Goal: Information Seeking & Learning: Learn about a topic

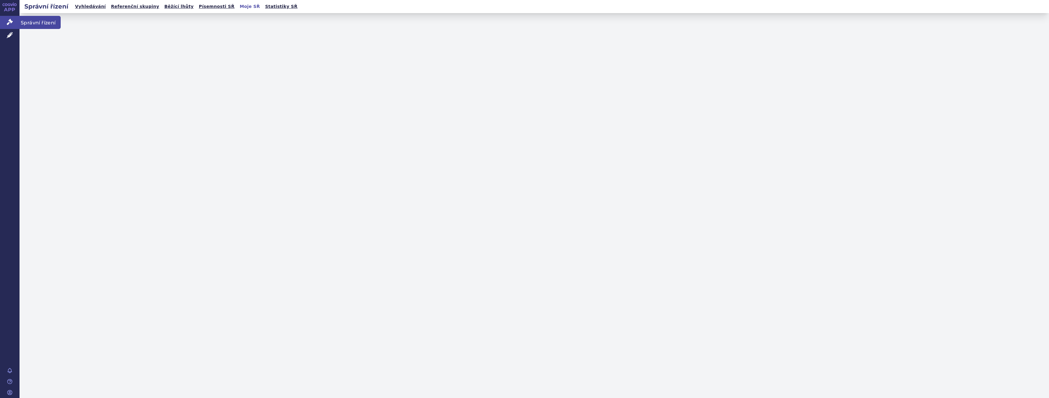
click at [10, 20] on icon at bounding box center [10, 22] width 6 height 6
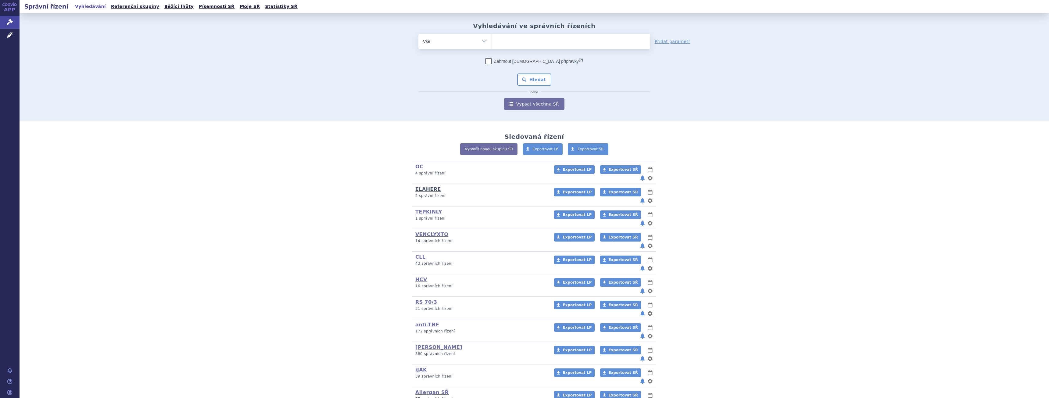
click at [425, 186] on link "ELAHERE" at bounding box center [428, 189] width 26 height 6
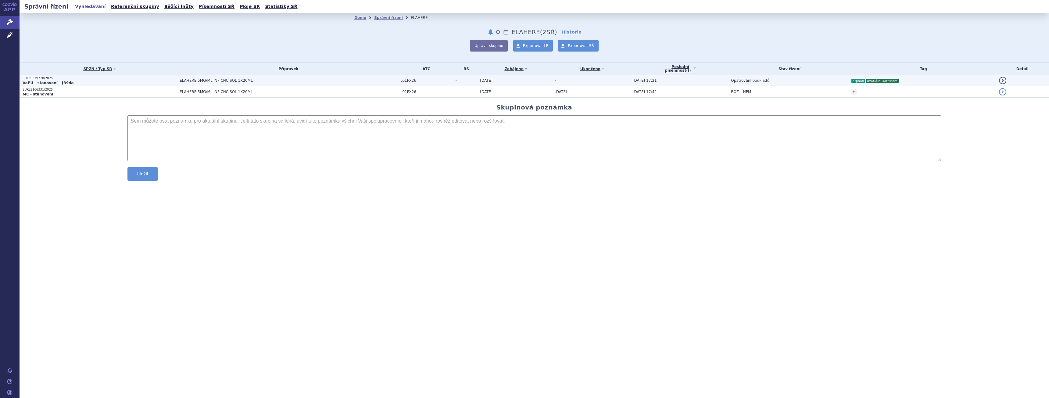
click at [138, 77] on p "SUKLS319770/2025" at bounding box center [100, 78] width 154 height 4
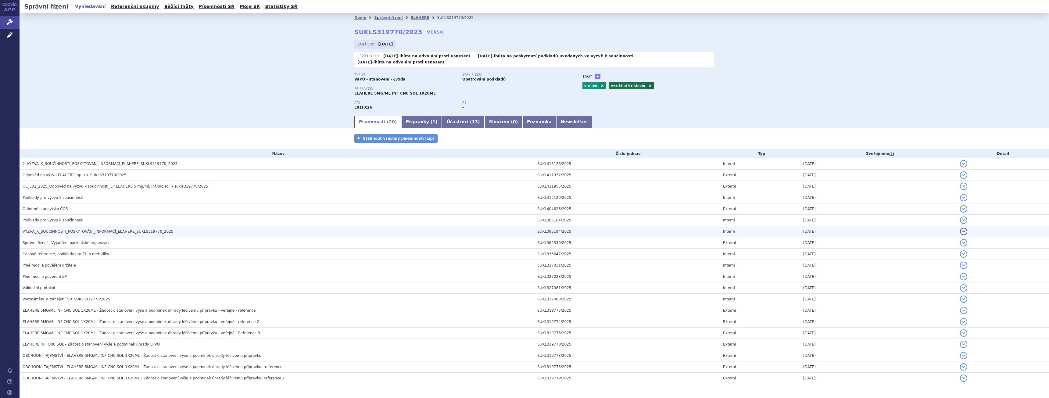
click at [133, 228] on h3 "VÝZVA_K_SOUČINNOSTI_POSKYTOVÁNÍ_INFORMACÍ_ELAHERE_SUKLS319770_2025" at bounding box center [279, 231] width 512 height 6
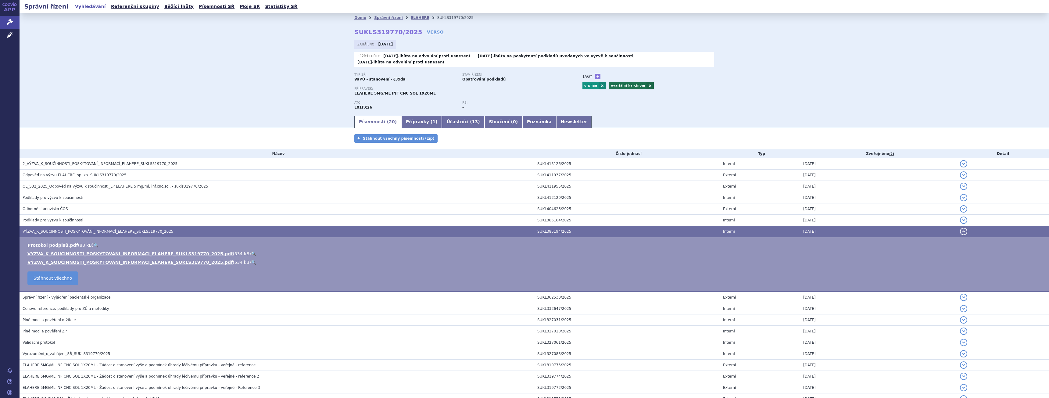
click at [251, 251] on link "🔍" at bounding box center [253, 253] width 5 height 5
click at [53, 207] on td "Odborné stanovisko ČOS" at bounding box center [277, 208] width 515 height 11
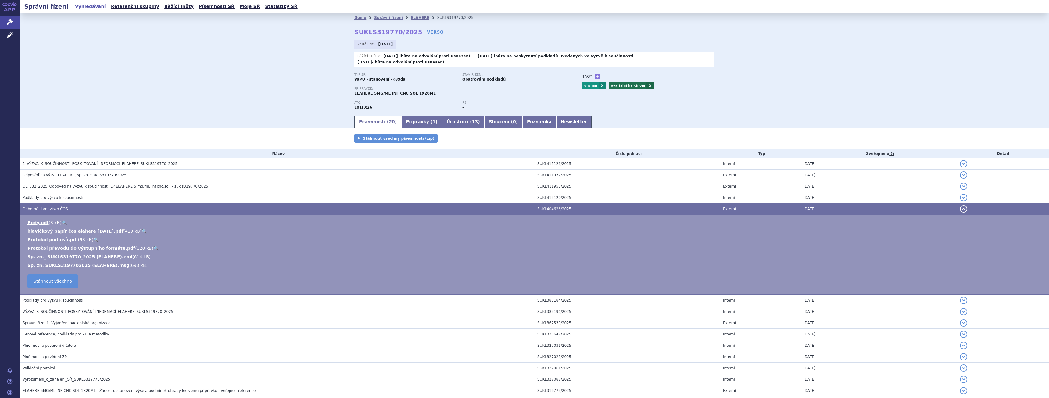
click at [142, 229] on link "🔍" at bounding box center [144, 231] width 5 height 5
click at [61, 195] on span "Podklady pro výzvu k součinnosti" at bounding box center [53, 197] width 61 height 4
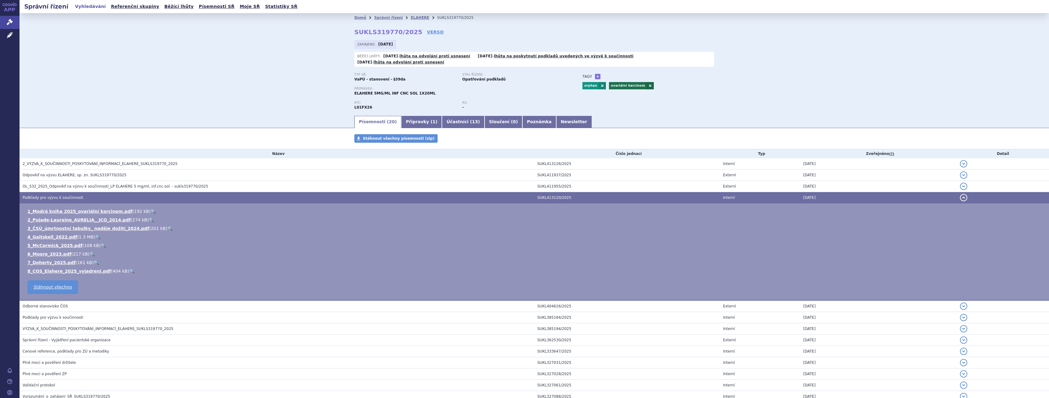
click at [61, 195] on span "Podklady pro výzvu k součinnosti" at bounding box center [53, 197] width 61 height 4
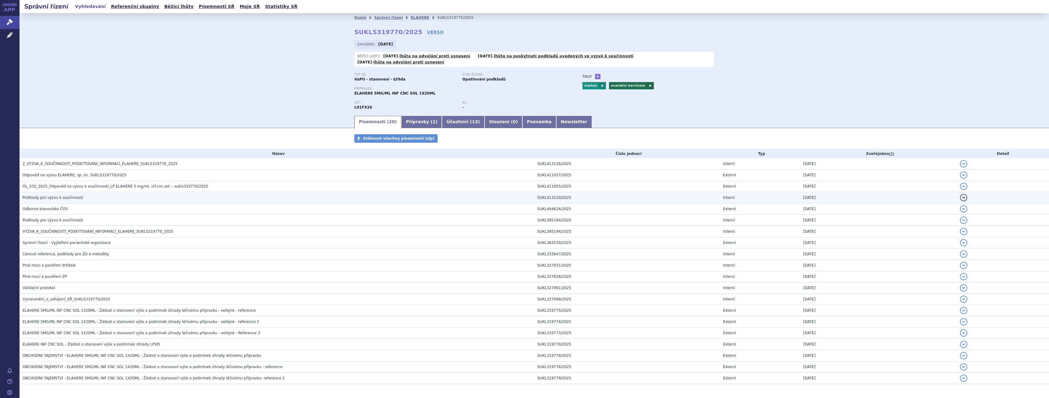
click at [69, 195] on span "Podklady pro výzvu k součinnosti" at bounding box center [53, 197] width 61 height 4
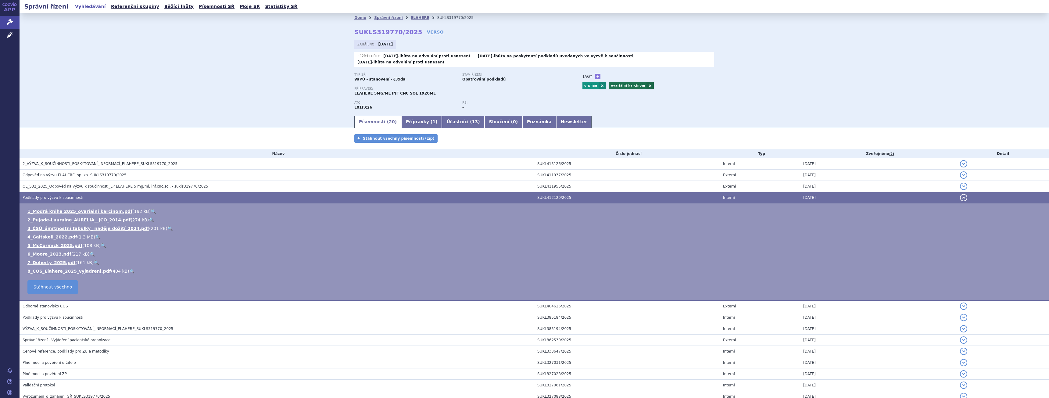
click at [69, 195] on span "Podklady pro výzvu k součinnosti" at bounding box center [53, 197] width 61 height 4
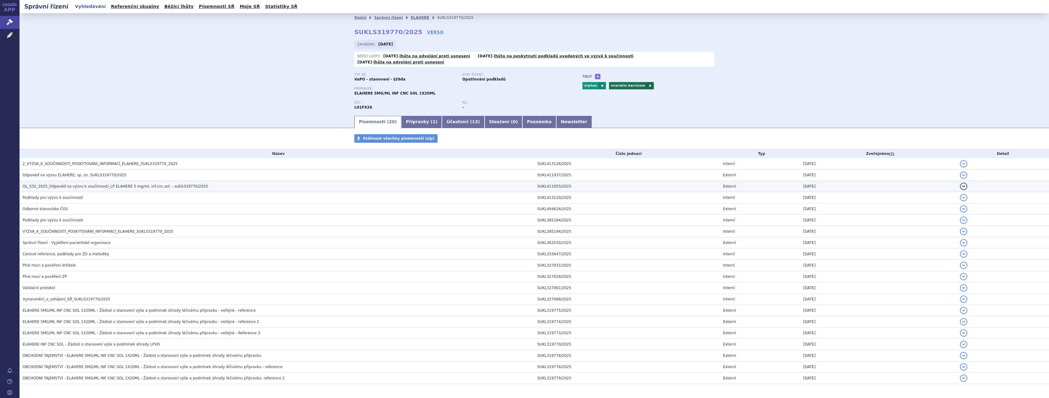
click at [72, 184] on span "OL_532_2025_Odpověď na výzvu k součinnosti_LP ELAHERE 5 mg/ml, inf.cnc.sol. - s…" at bounding box center [116, 186] width 186 height 4
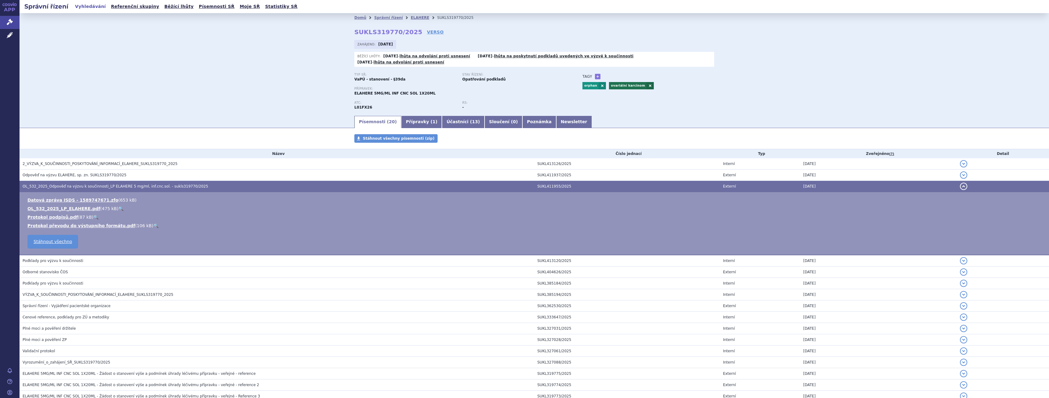
click at [118, 206] on link "🔍" at bounding box center [120, 208] width 5 height 5
click at [71, 184] on span "OL_532_2025_Odpověď na výzvu k součinnosti_LP ELAHERE 5 mg/ml, inf.cnc.sol. - s…" at bounding box center [116, 186] width 186 height 4
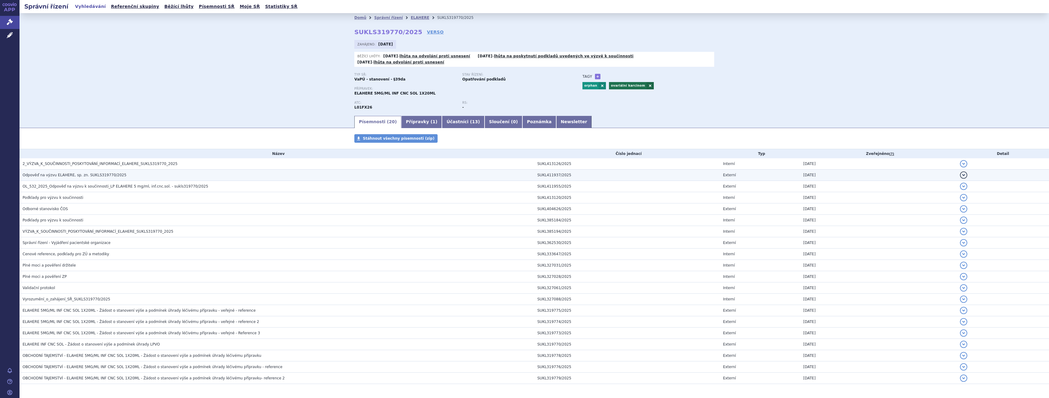
click at [73, 172] on h3 "Odpověď na výzvu ELAHERE, sp. zn. SUKLS319770/2025" at bounding box center [279, 175] width 512 height 6
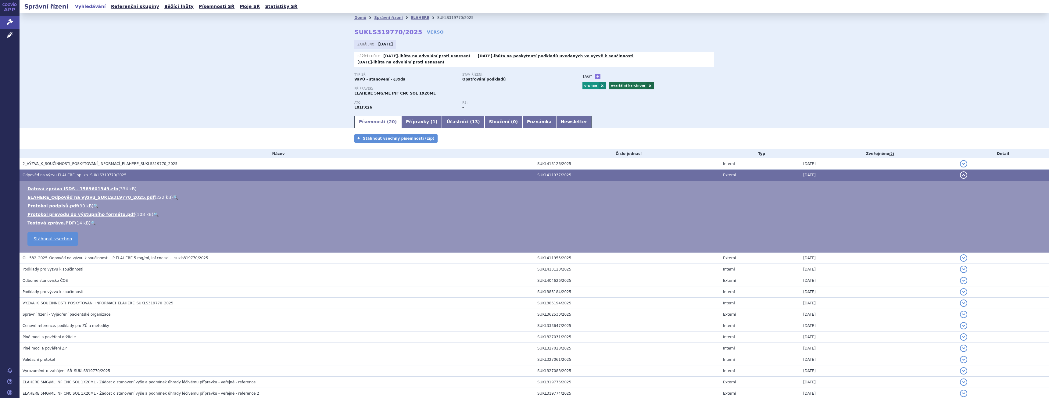
click at [156, 195] on span "222 kB" at bounding box center [163, 197] width 15 height 5
click at [173, 195] on link "🔍" at bounding box center [175, 197] width 5 height 5
click at [79, 173] on span "Odpověď na výzvu ELAHERE, sp. zn. SUKLS319770/2025" at bounding box center [75, 175] width 104 height 4
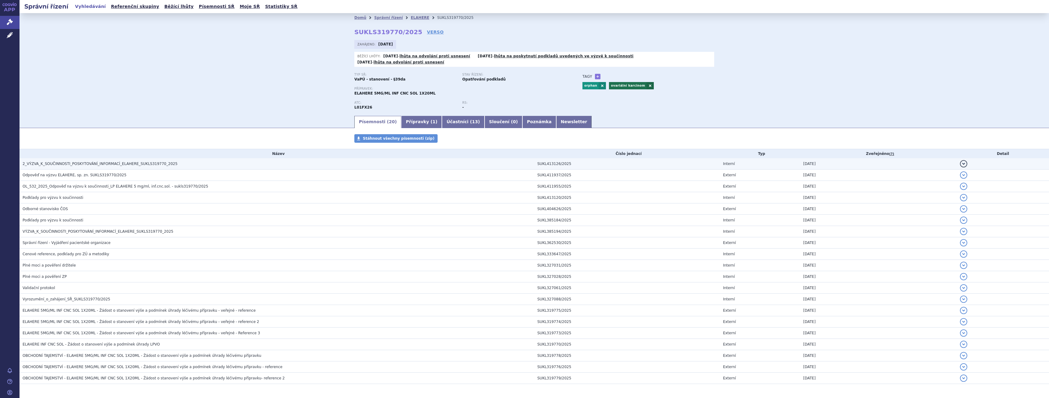
click at [82, 162] on span "2_VÝZVA_K_SOUČINNOSTI_POSKYTOVÁNÍ_INFORMACÍ_ELAHERE_SUKLS319770_2025" at bounding box center [100, 164] width 155 height 4
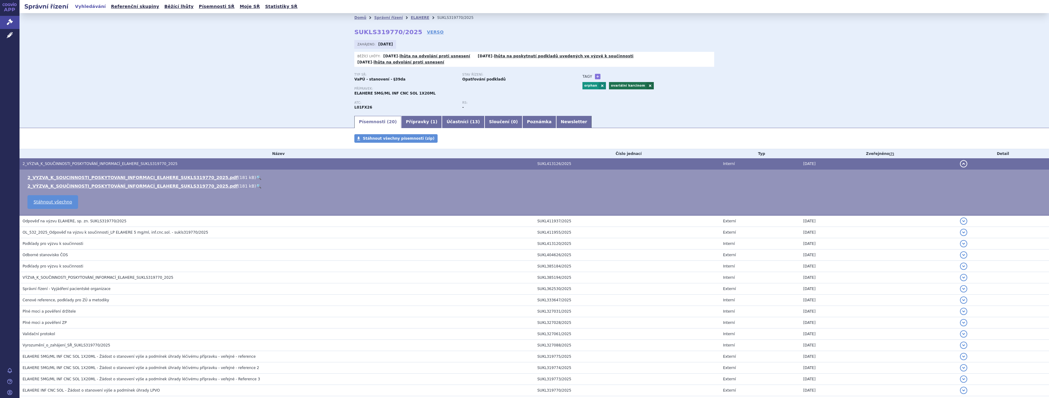
click at [256, 175] on link "🔍" at bounding box center [258, 177] width 5 height 5
